Goal: Check status: Check status

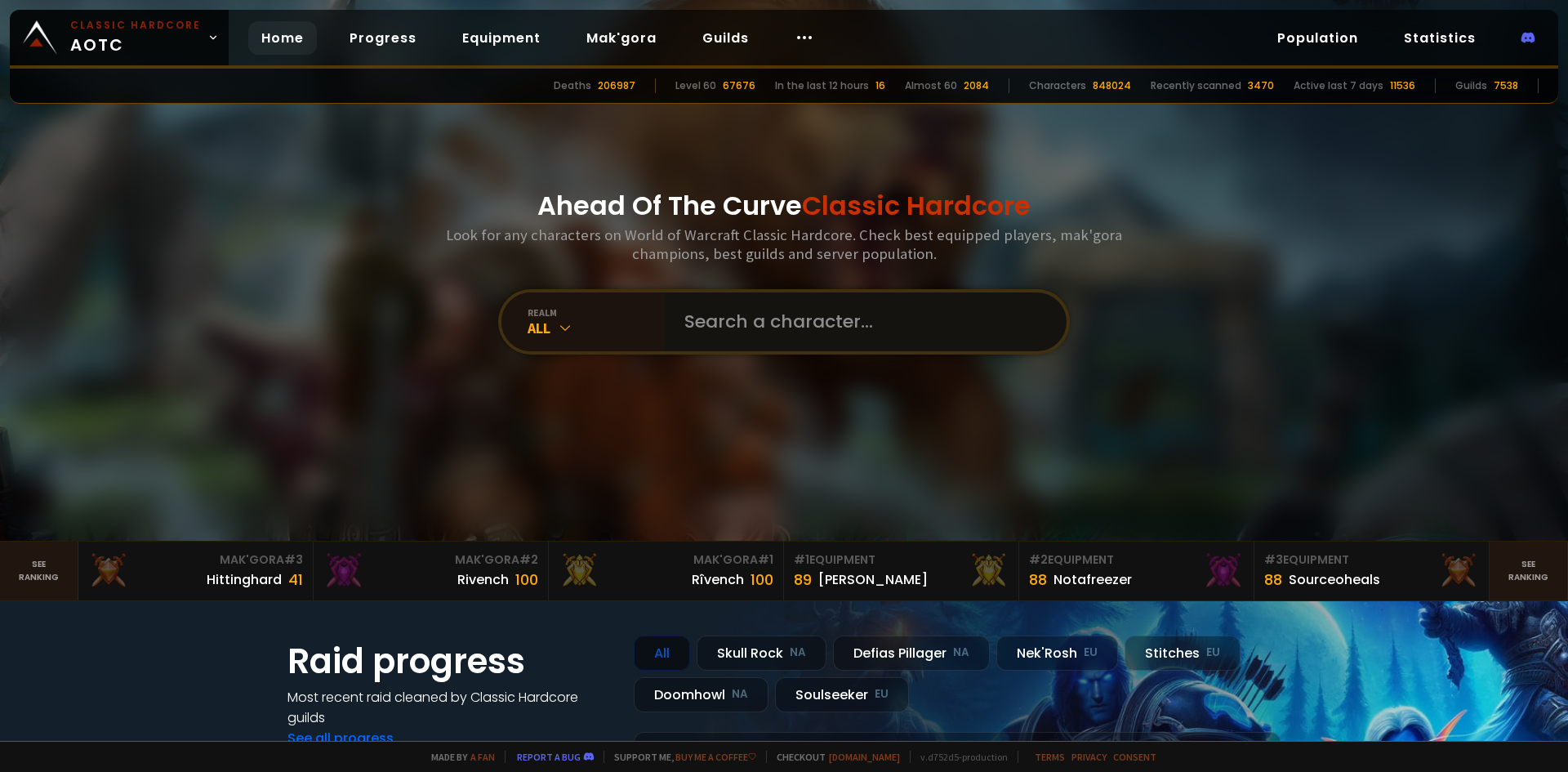
click at [760, 320] on input "text" at bounding box center [861, 322] width 373 height 59
type input "gz"
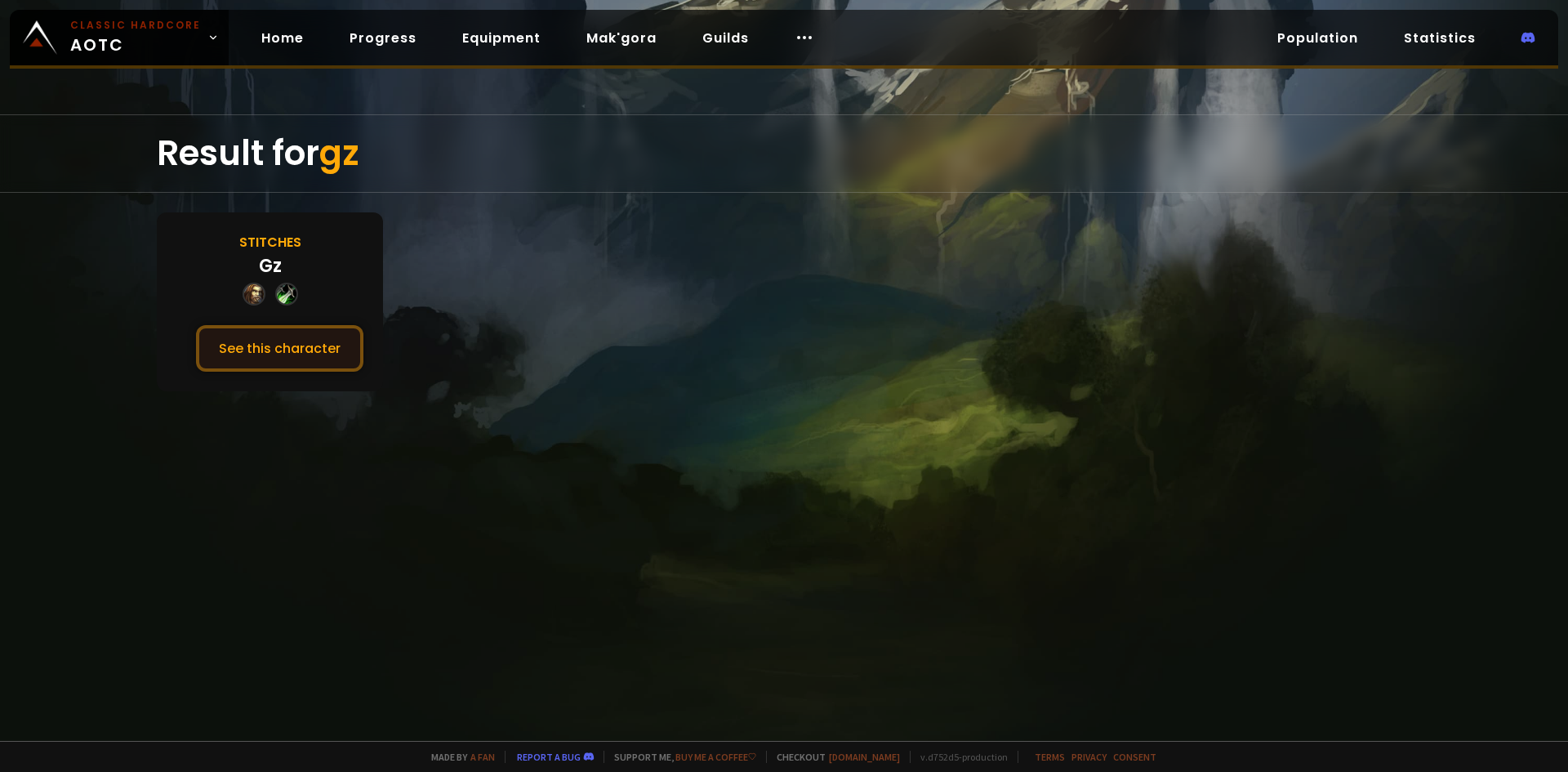
click at [325, 344] on button "See this character" at bounding box center [279, 349] width 167 height 46
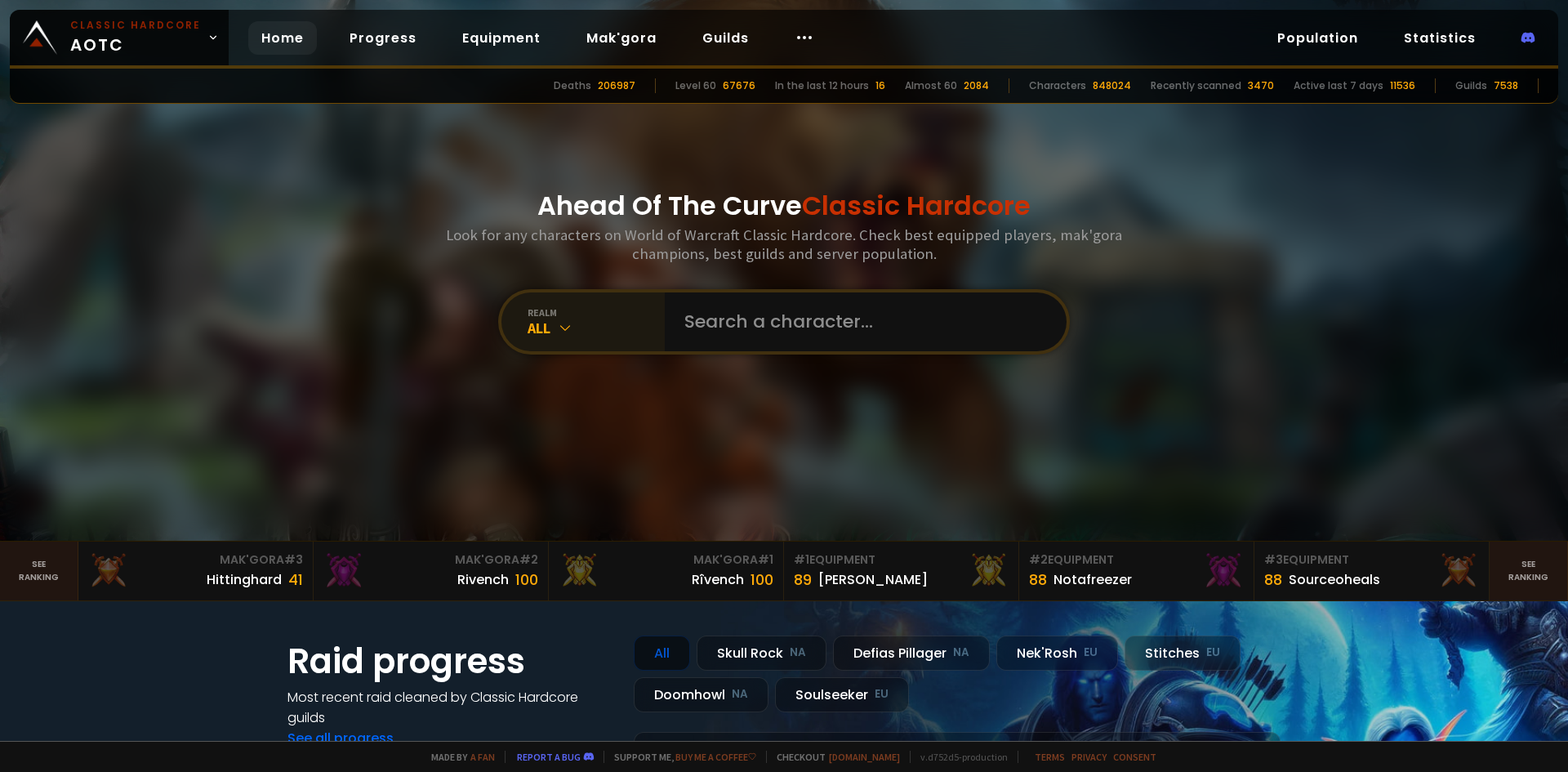
click at [560, 321] on icon at bounding box center [565, 327] width 16 height 16
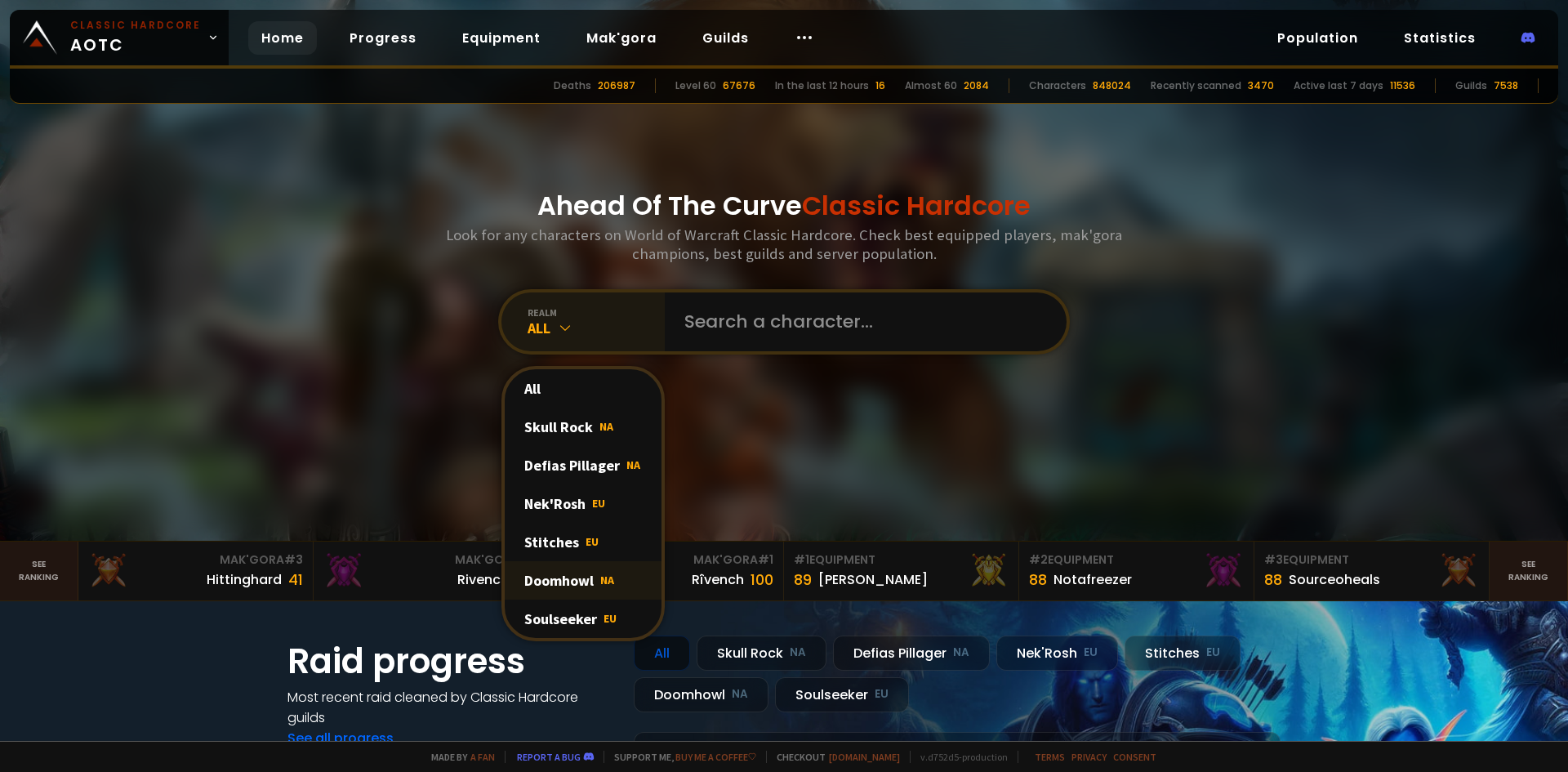
click at [583, 589] on div "Doomhowl NA" at bounding box center [583, 580] width 157 height 38
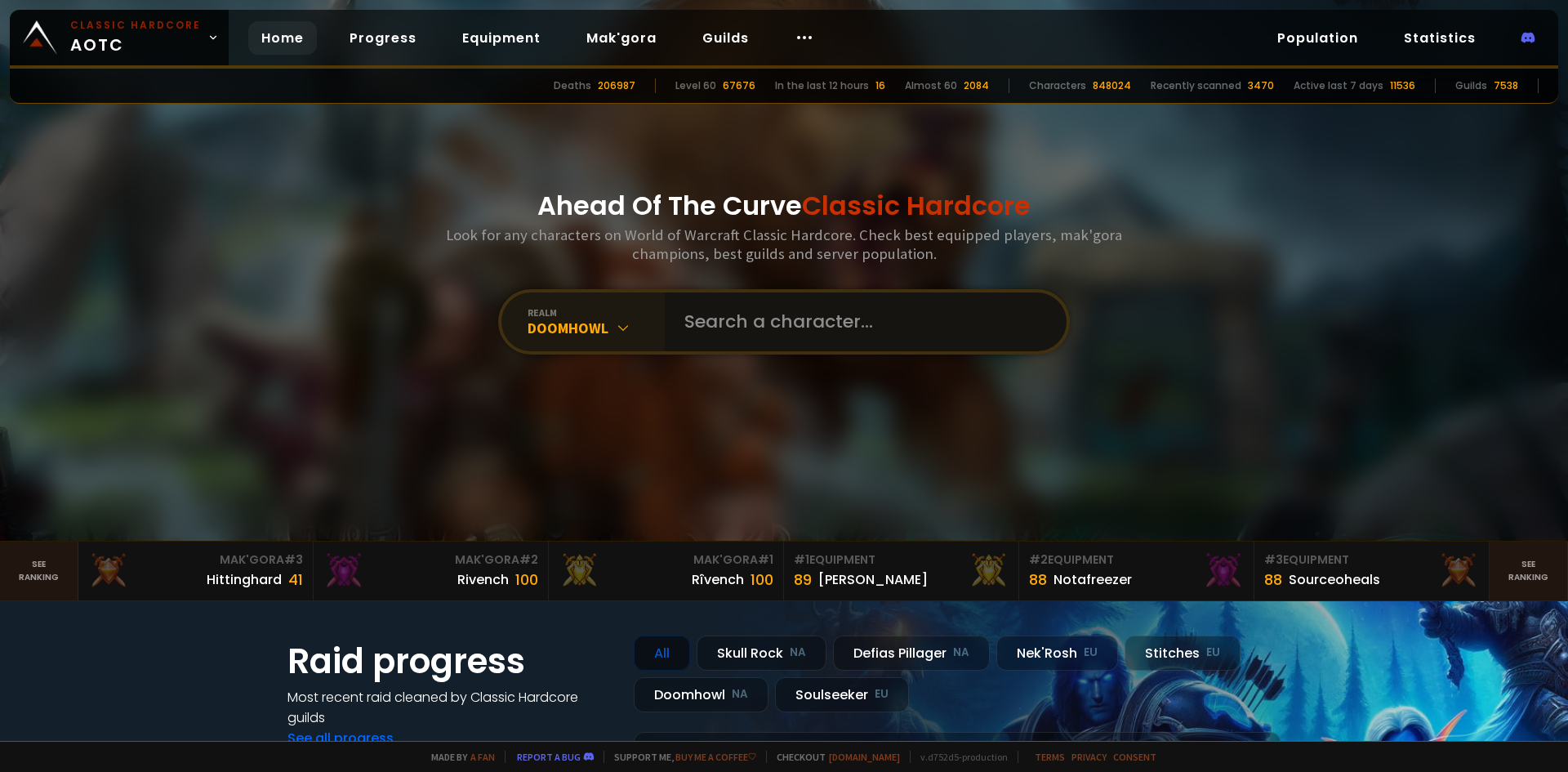
click at [781, 320] on input "text" at bounding box center [861, 322] width 373 height 59
type input "gz"
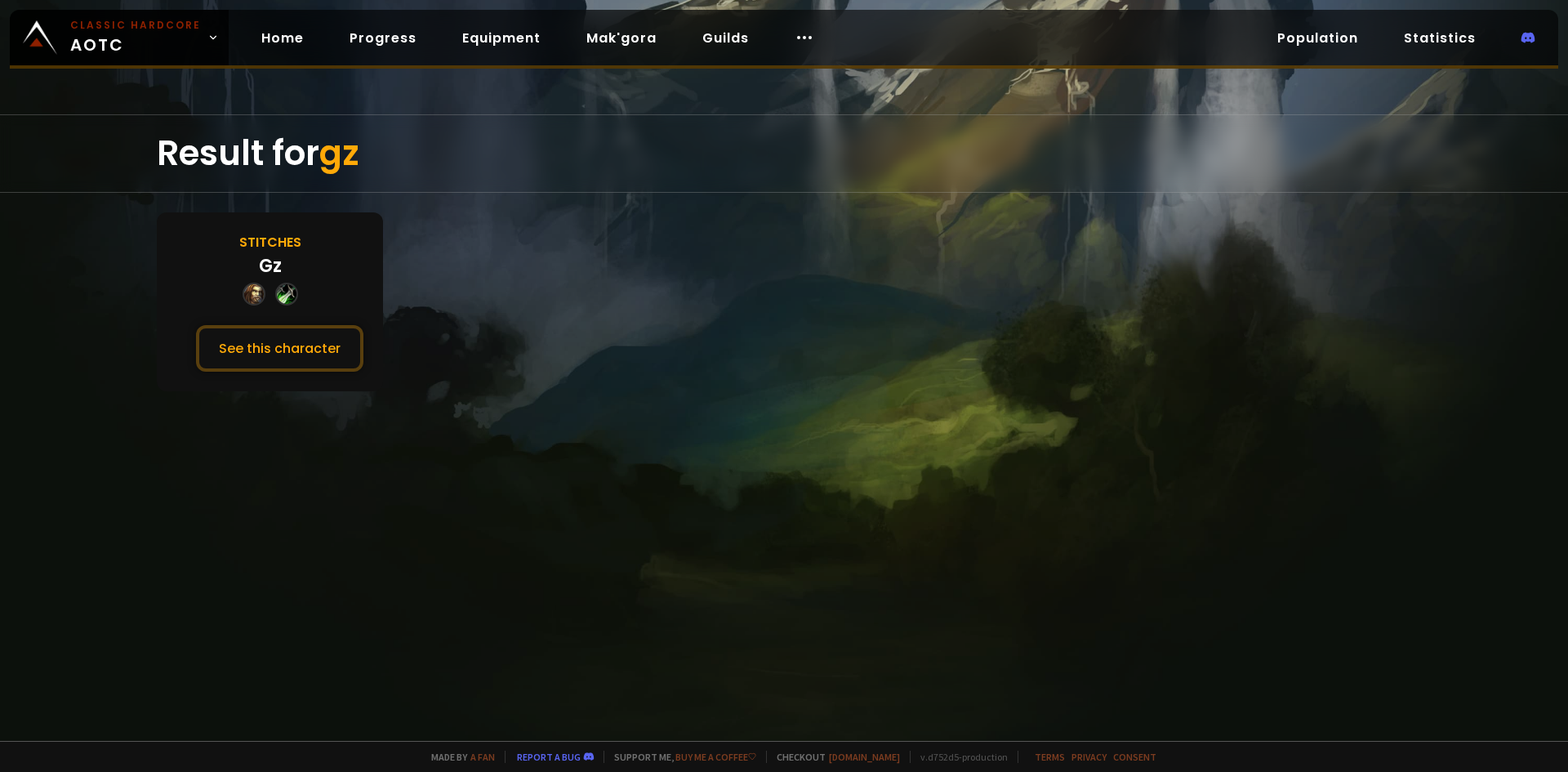
click at [276, 240] on div "Stitches" at bounding box center [270, 242] width 62 height 20
